Goal: Task Accomplishment & Management: Use online tool/utility

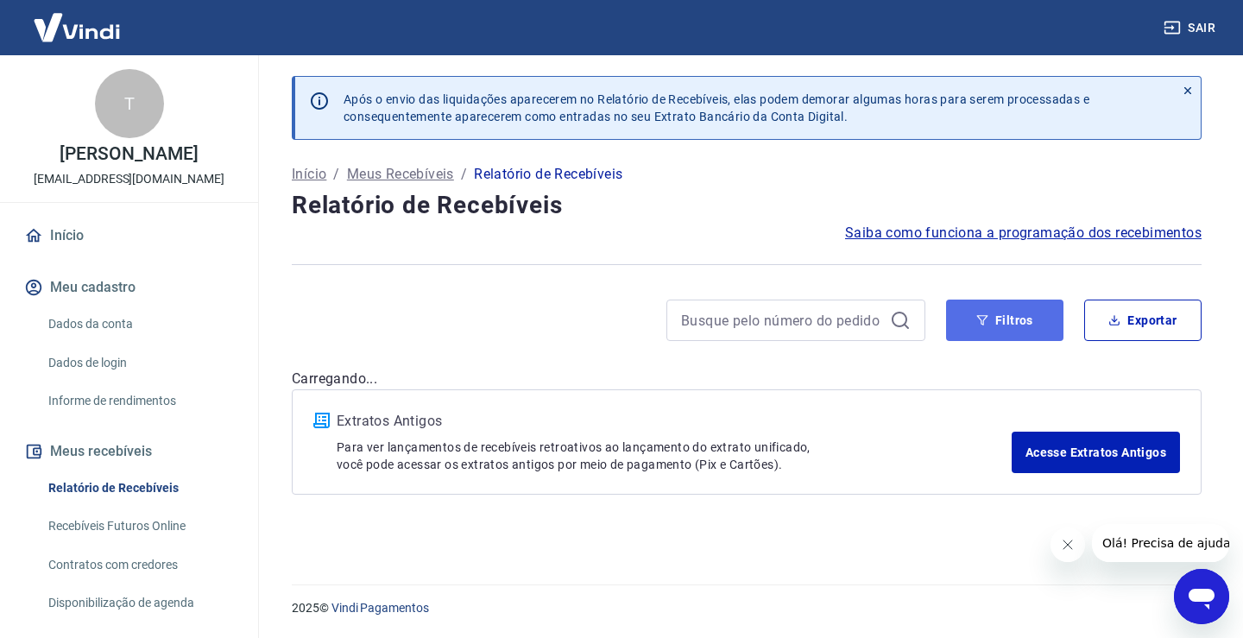
click at [1028, 321] on button "Filtros" at bounding box center [1004, 320] width 117 height 41
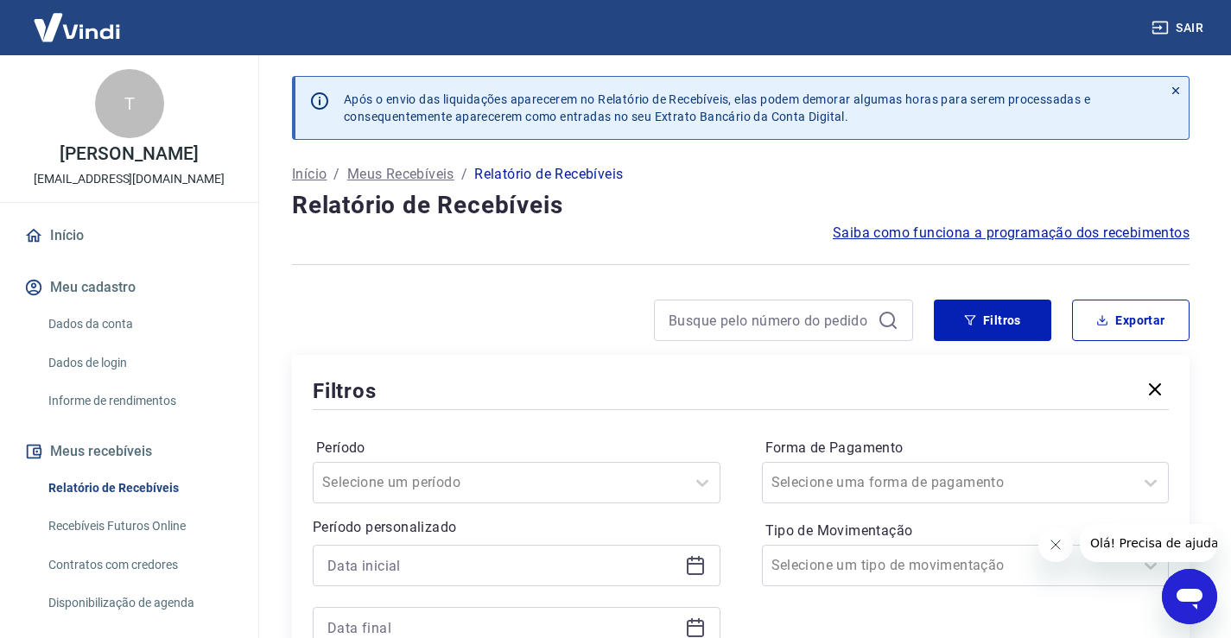
click at [1060, 551] on icon "Fechar mensagem da empresa" at bounding box center [1054, 545] width 14 height 14
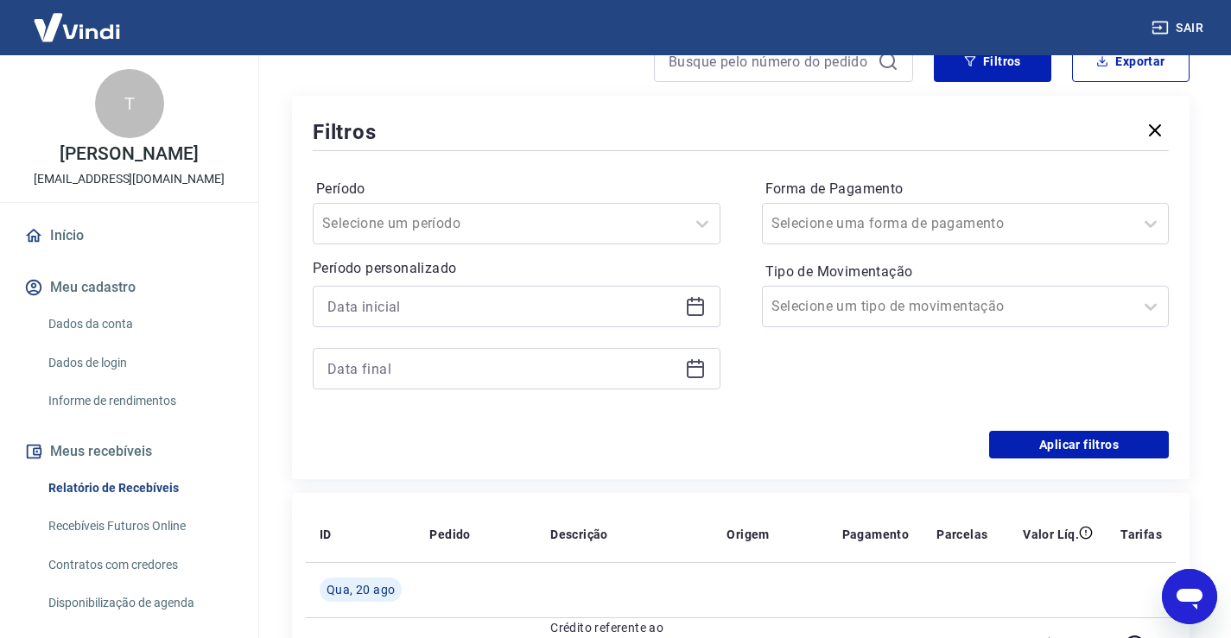
click at [686, 316] on icon at bounding box center [695, 306] width 21 height 21
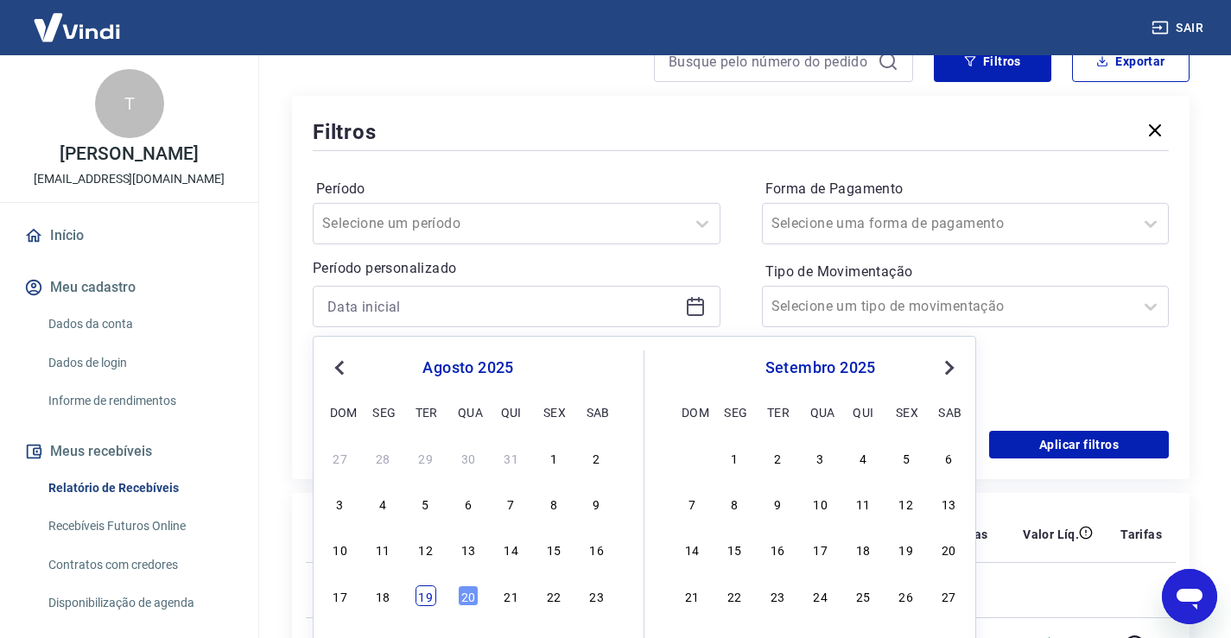
click at [427, 598] on div "19" at bounding box center [425, 595] width 21 height 21
type input "19/08/2025"
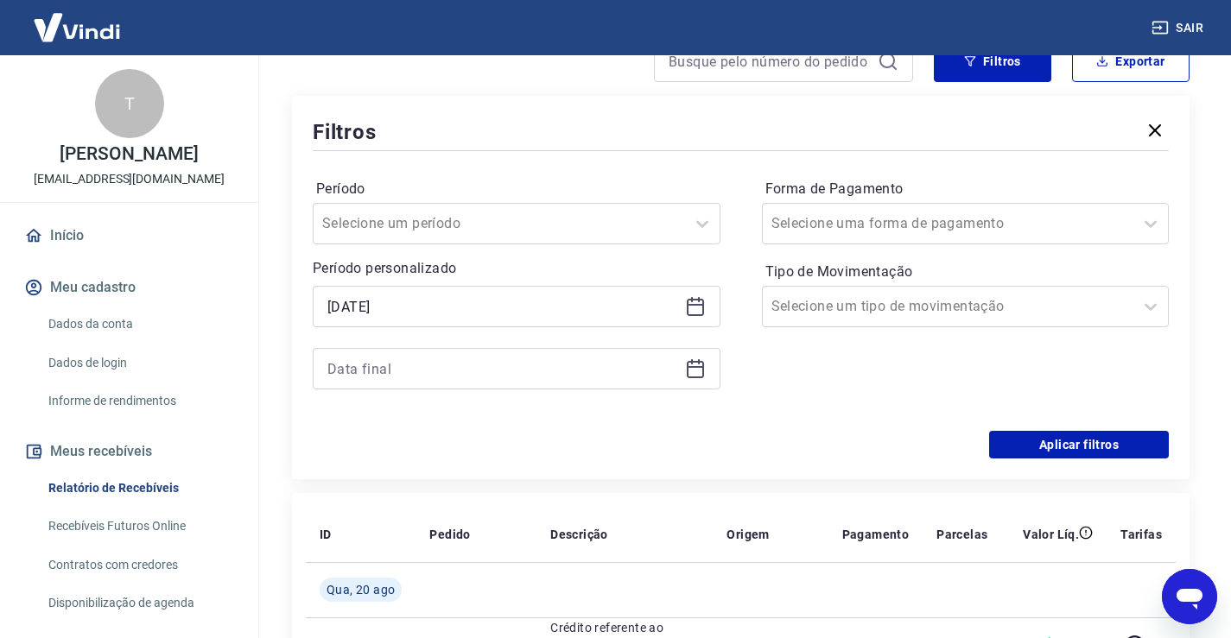
click at [701, 371] on icon at bounding box center [695, 368] width 21 height 21
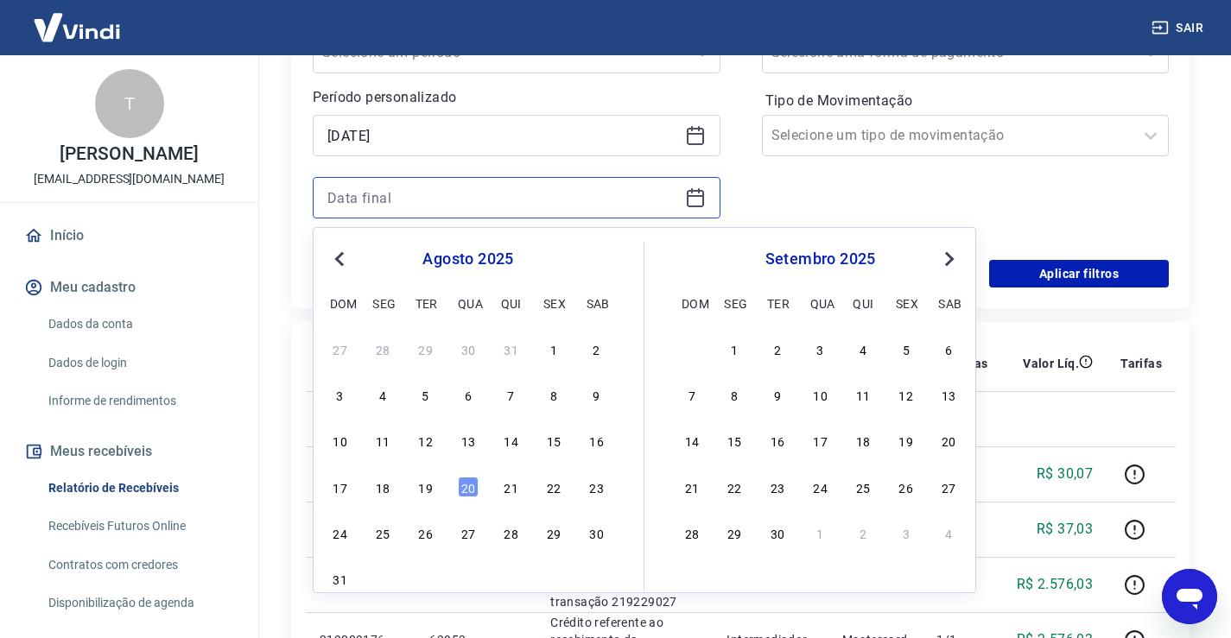
scroll to position [432, 0]
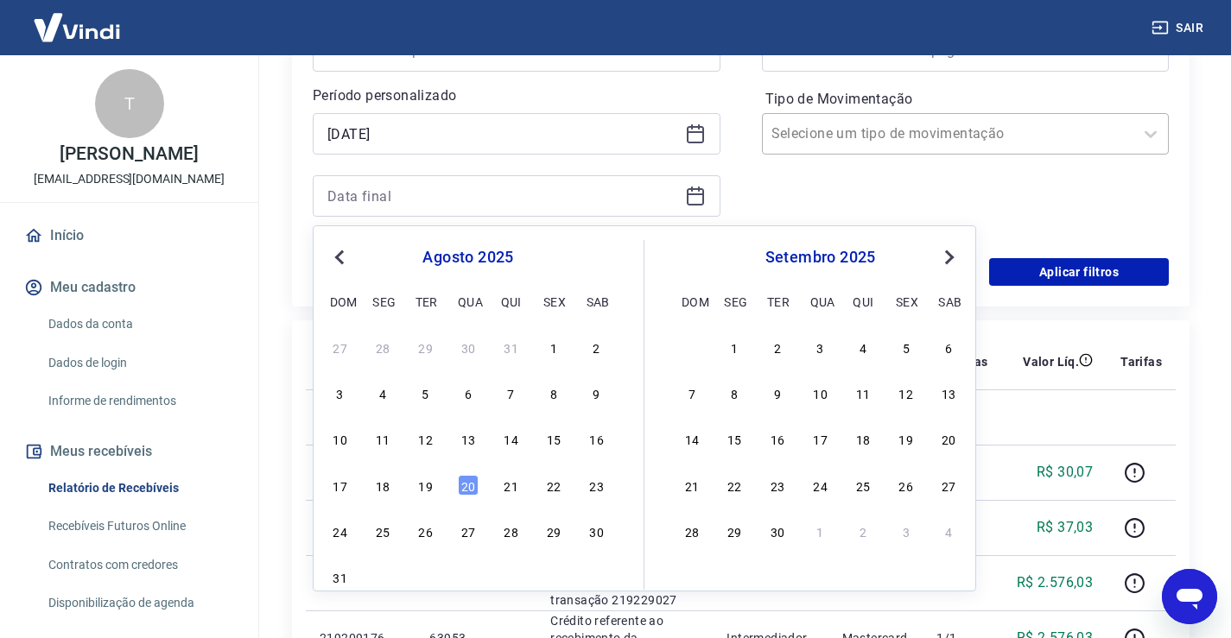
click at [426, 488] on div "19" at bounding box center [425, 485] width 21 height 21
type input "19/08/2025"
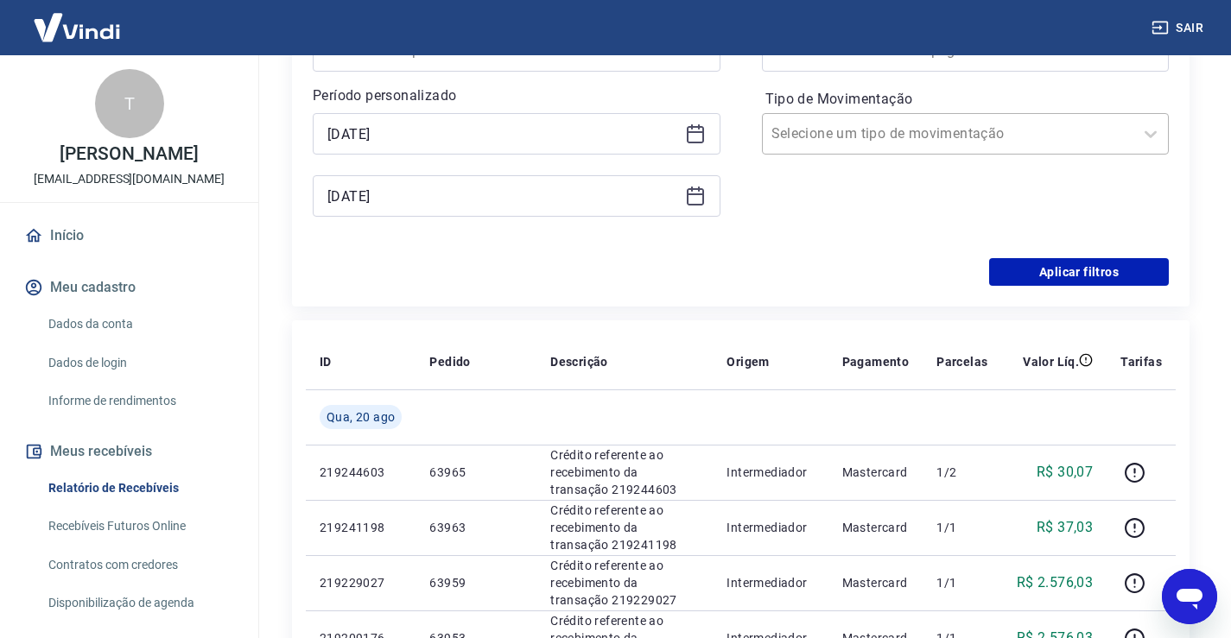
click at [1078, 142] on div at bounding box center [948, 134] width 354 height 24
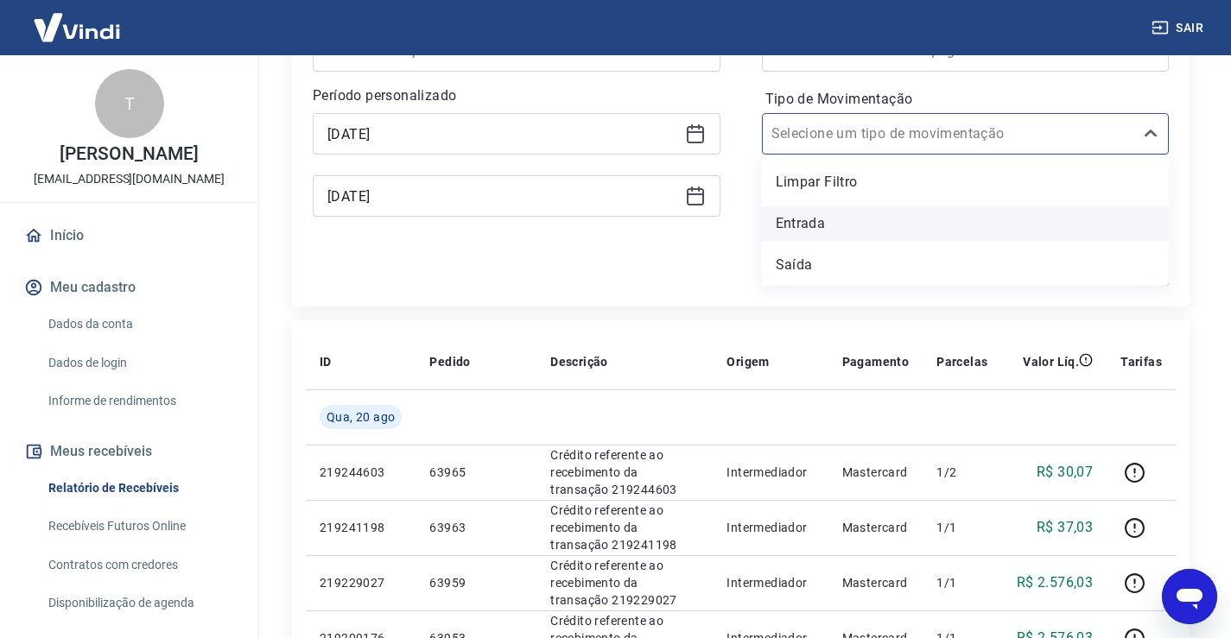
click at [820, 219] on div "Entrada" at bounding box center [966, 223] width 408 height 35
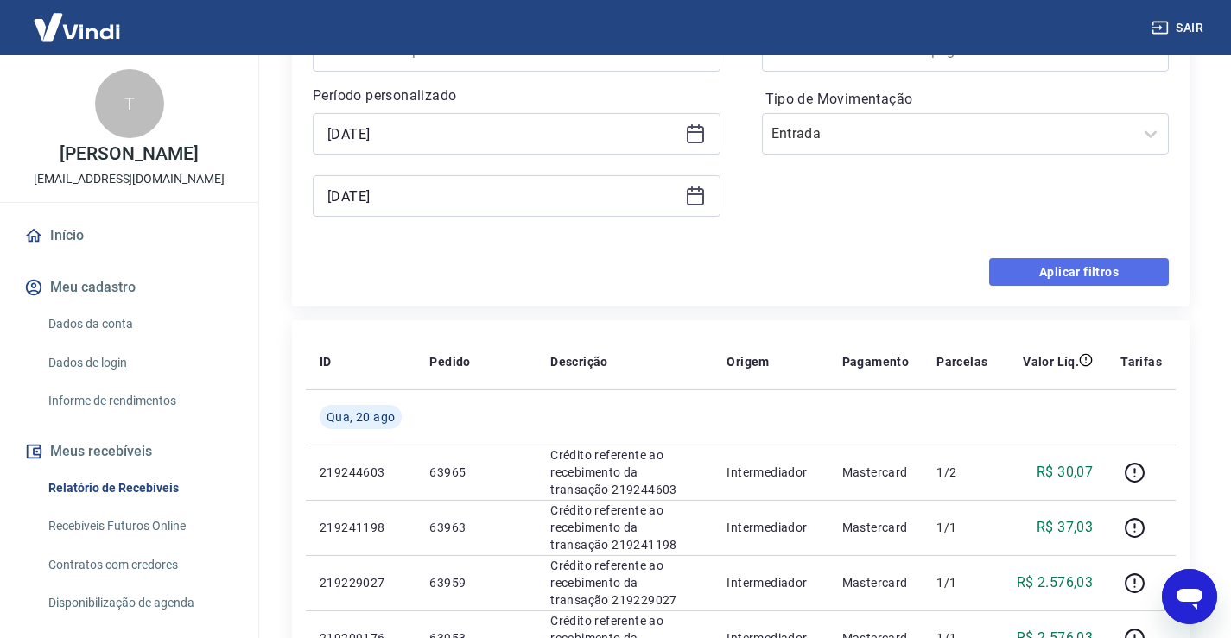
click at [1094, 270] on button "Aplicar filtros" at bounding box center [1079, 272] width 180 height 28
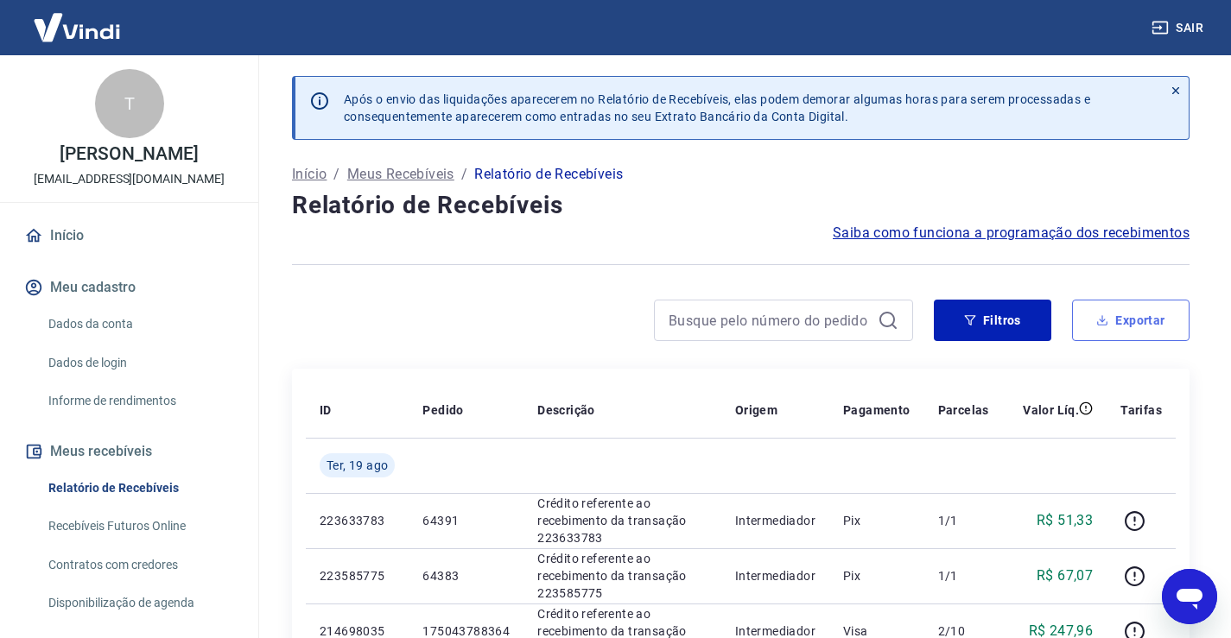
drag, startPoint x: 1143, startPoint y: 316, endPoint x: 1140, endPoint y: 290, distance: 26.1
click at [1143, 315] on button "Exportar" at bounding box center [1130, 320] width 117 height 41
type input "19/08/2025"
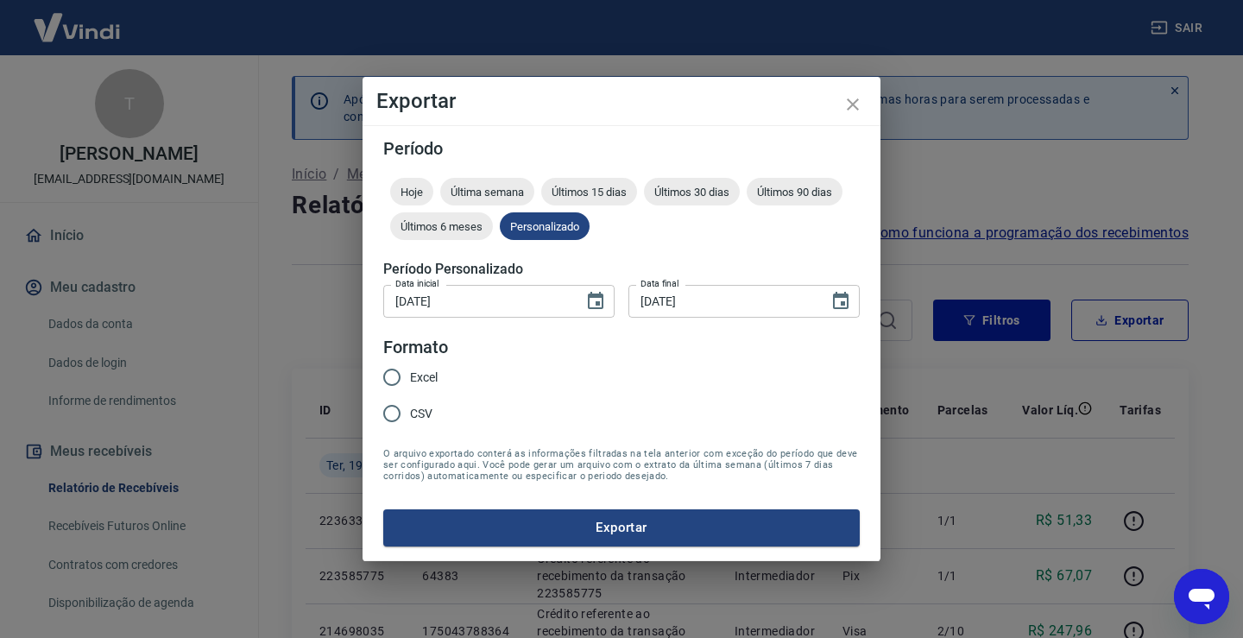
click at [392, 412] on input "CSV" at bounding box center [392, 413] width 36 height 36
radio input "true"
click at [647, 533] on button "Exportar" at bounding box center [621, 527] width 477 height 36
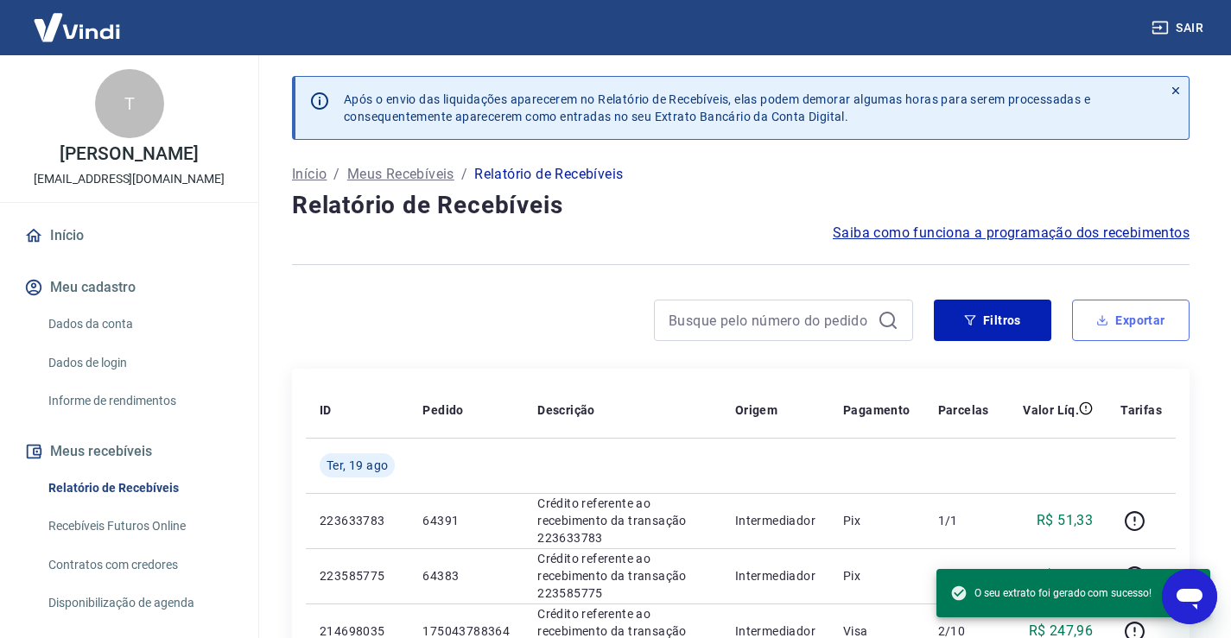
click at [1137, 328] on button "Exportar" at bounding box center [1130, 320] width 117 height 41
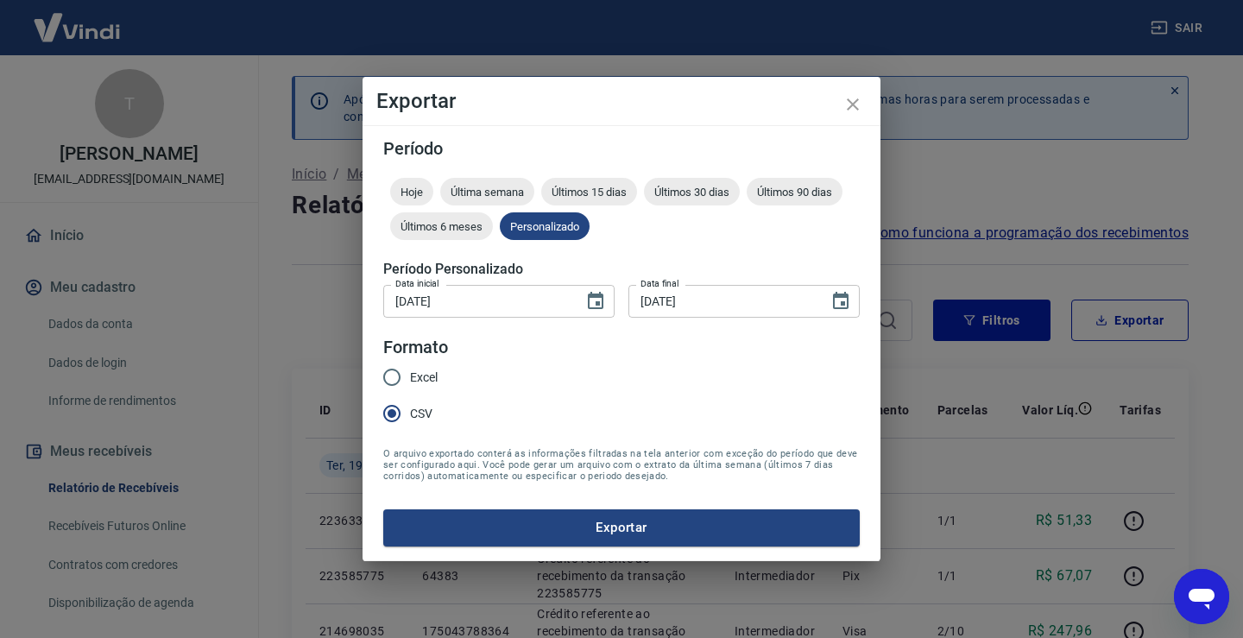
drag, startPoint x: 411, startPoint y: 379, endPoint x: 574, endPoint y: 465, distance: 184.6
click at [411, 378] on span "Excel" at bounding box center [424, 378] width 28 height 18
click at [410, 378] on input "Excel" at bounding box center [392, 377] width 36 height 36
radio input "true"
drag, startPoint x: 656, startPoint y: 520, endPoint x: 619, endPoint y: 496, distance: 44.3
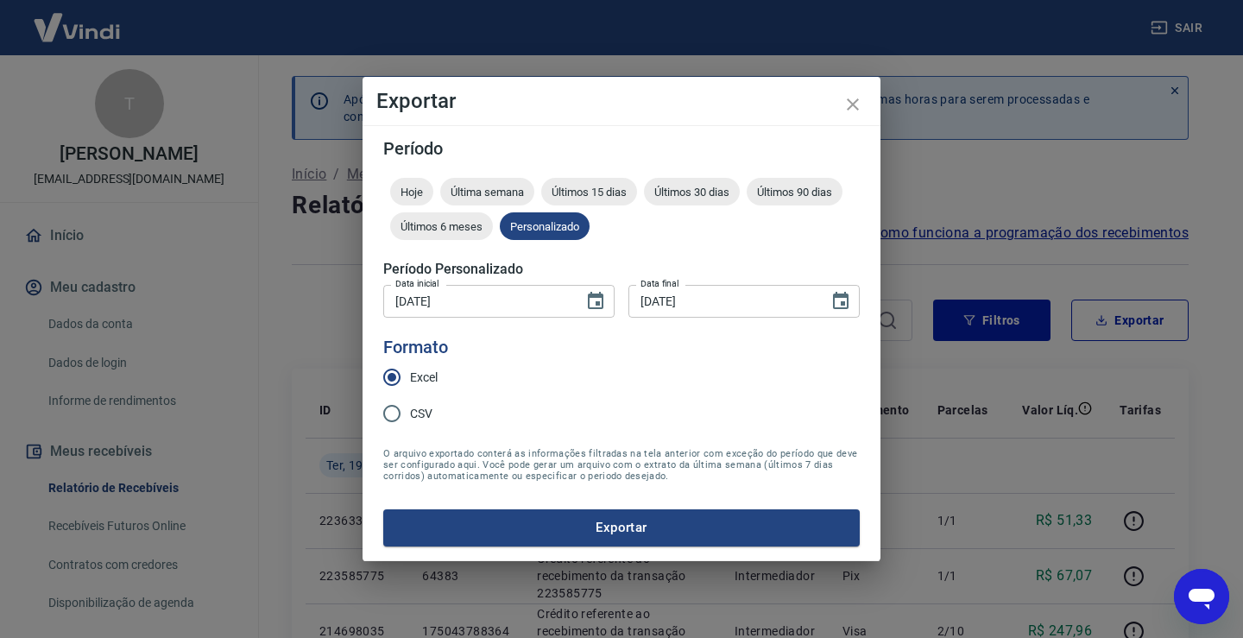
click at [656, 521] on button "Exportar" at bounding box center [621, 527] width 477 height 36
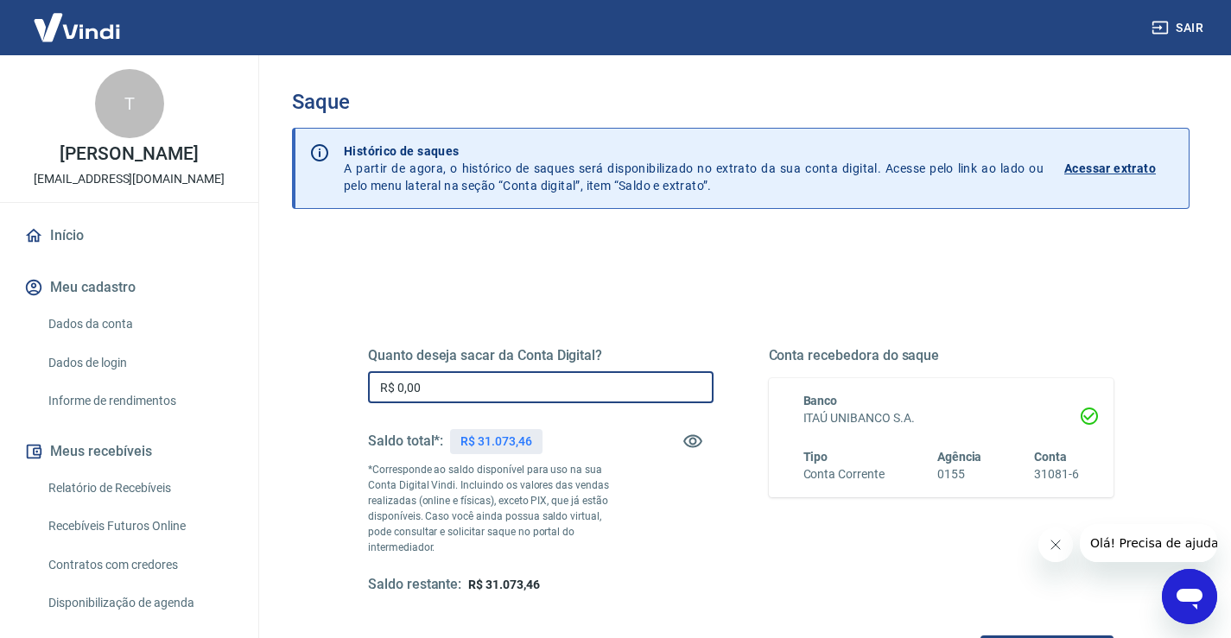
click at [509, 394] on input "R$ 0,00" at bounding box center [540, 387] width 345 height 32
type input "R$ 5.187,98"
click at [1055, 536] on button "Fechar mensagem da empresa" at bounding box center [1054, 545] width 35 height 35
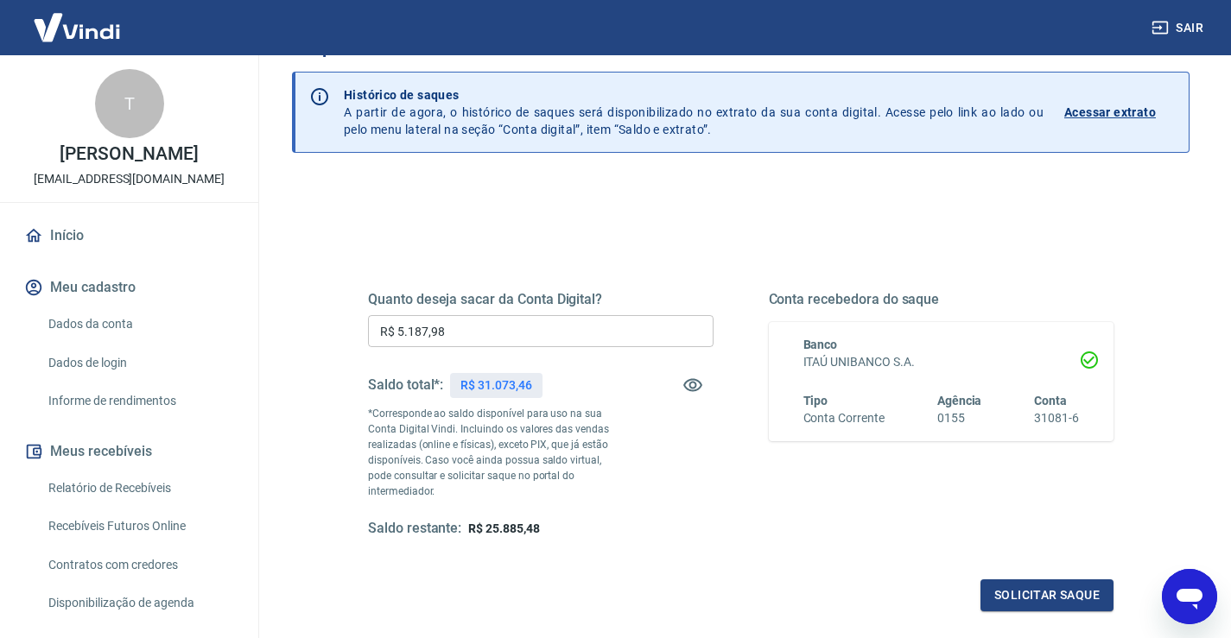
scroll to position [86, 0]
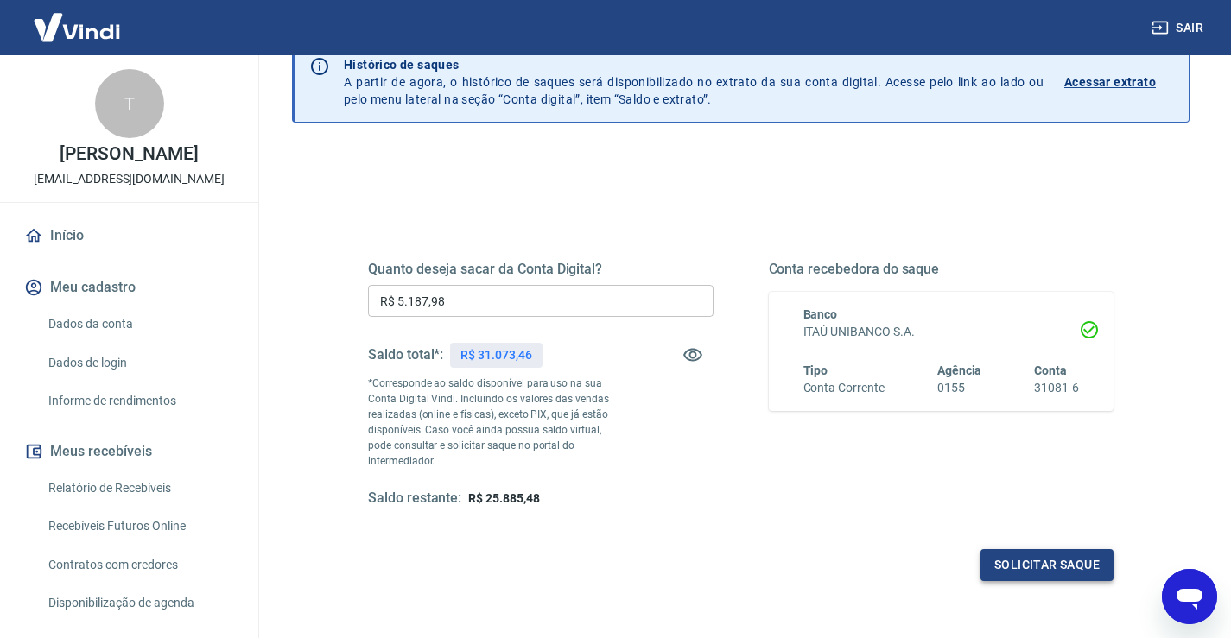
click at [1008, 549] on button "Solicitar saque" at bounding box center [1046, 565] width 133 height 32
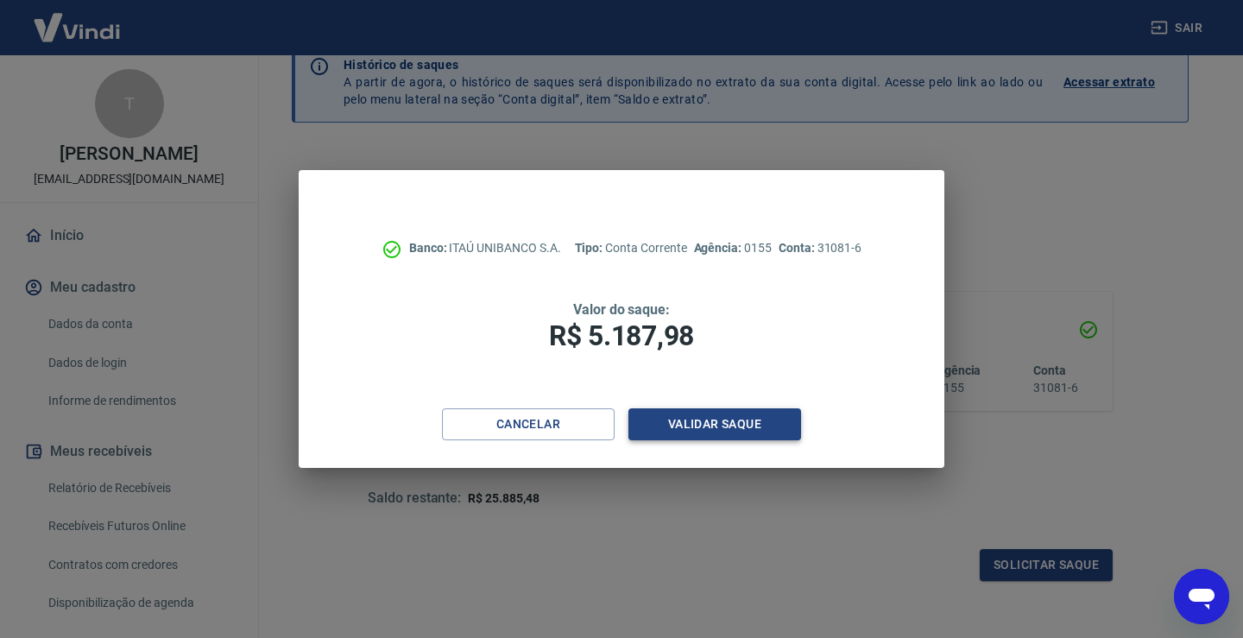
click at [725, 426] on button "Validar saque" at bounding box center [715, 424] width 173 height 32
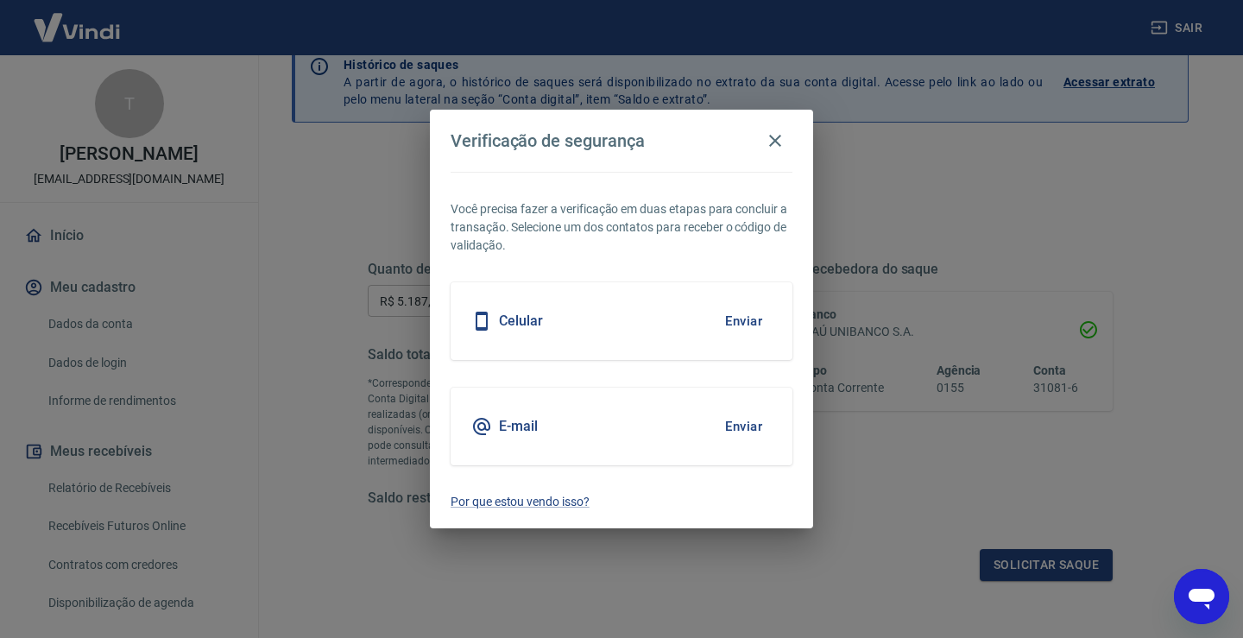
click at [725, 426] on button "Enviar" at bounding box center [744, 426] width 56 height 36
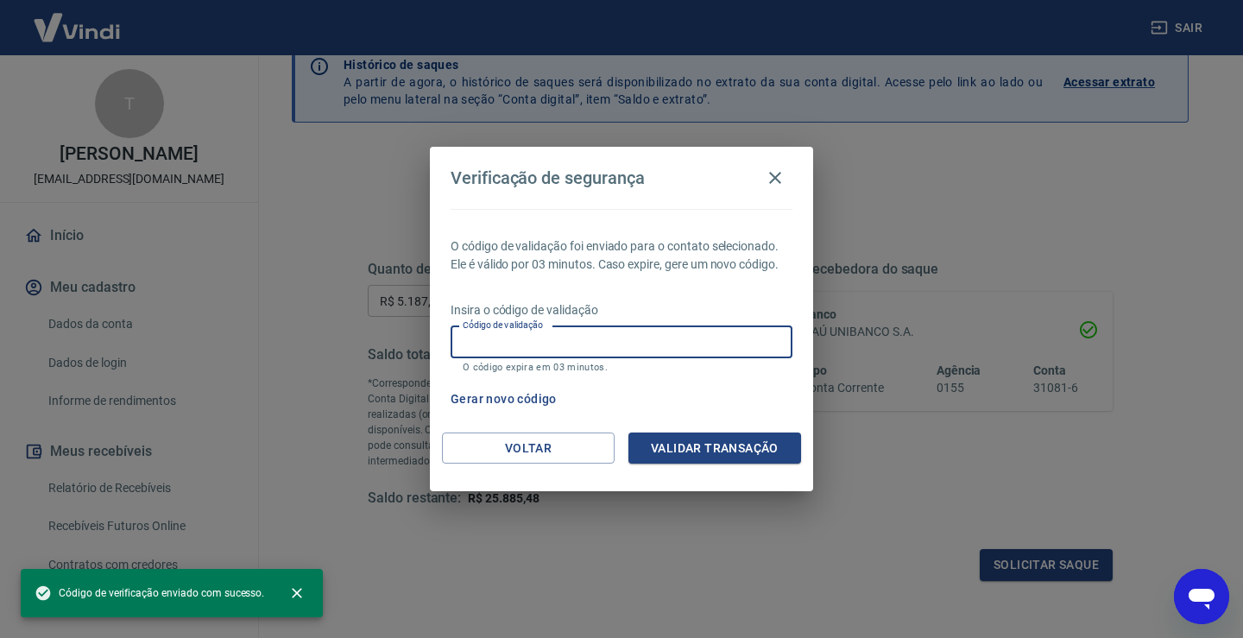
click at [674, 332] on input "Código de validação" at bounding box center [622, 342] width 342 height 32
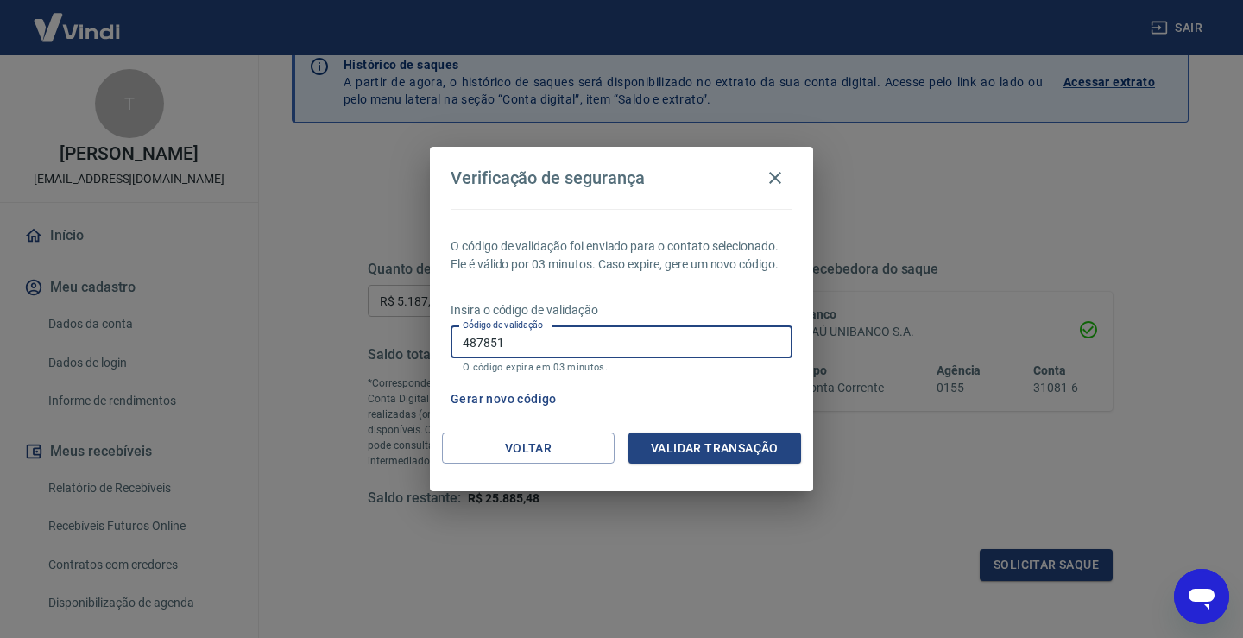
type input "487851"
click at [768, 446] on button "Validar transação" at bounding box center [715, 449] width 173 height 32
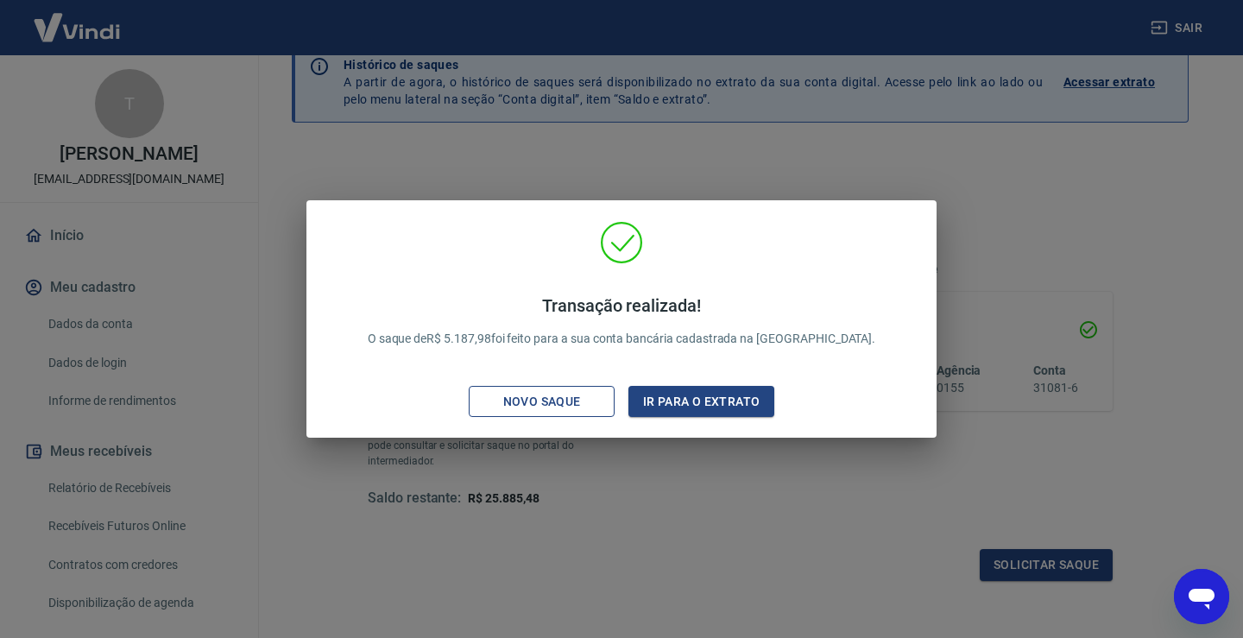
click at [598, 398] on div "Novo saque" at bounding box center [542, 402] width 119 height 22
